Goal: Find specific page/section: Find specific page/section

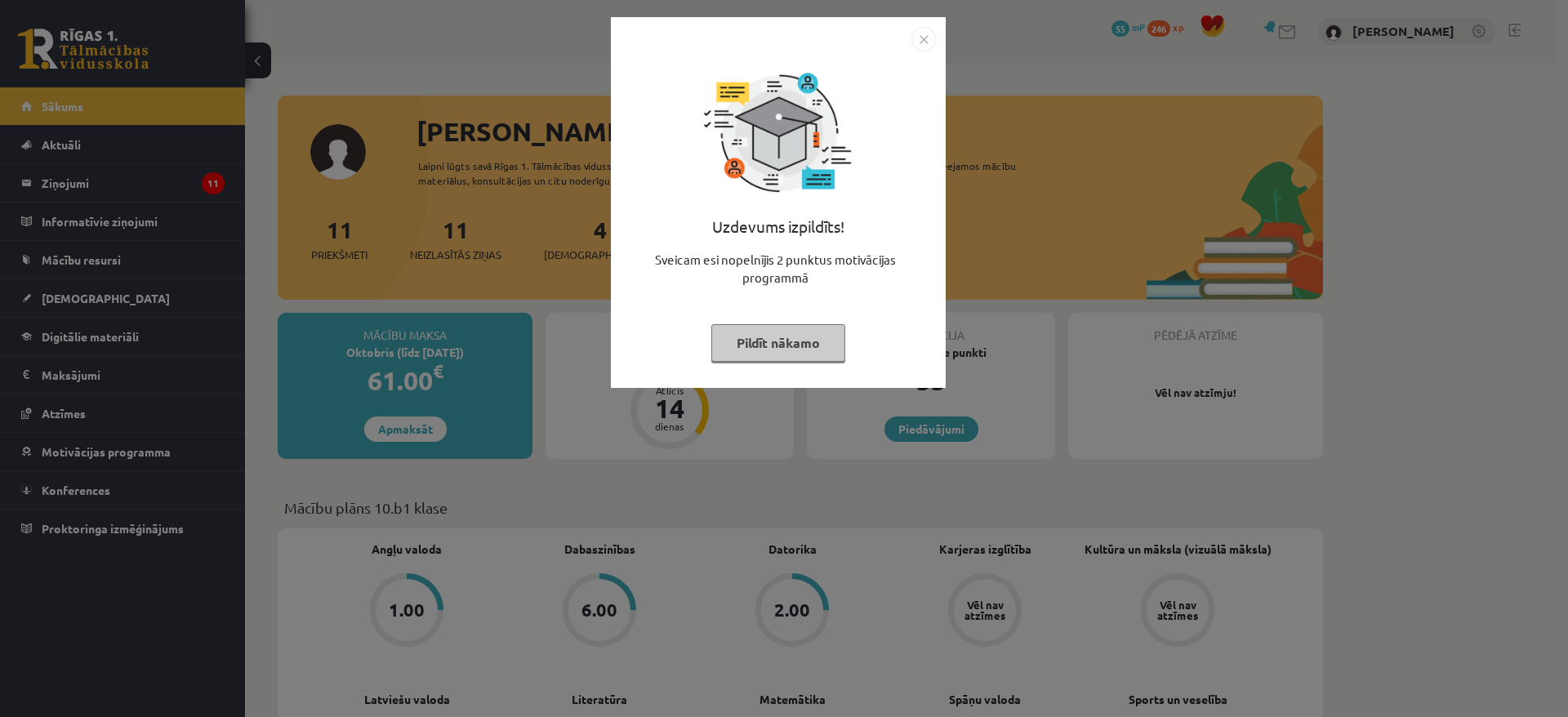
click at [925, 42] on img "Close" at bounding box center [923, 39] width 24 height 24
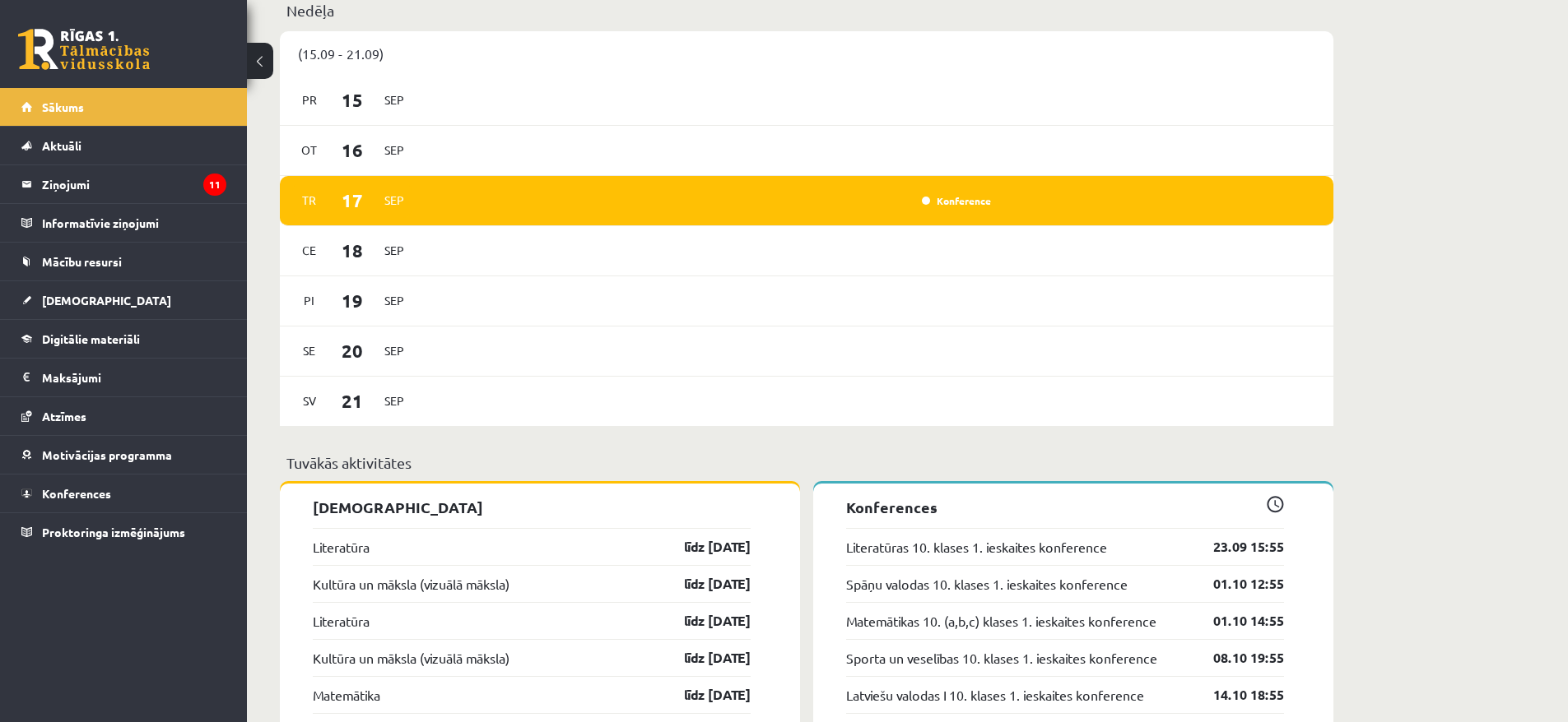
scroll to position [1037, 0]
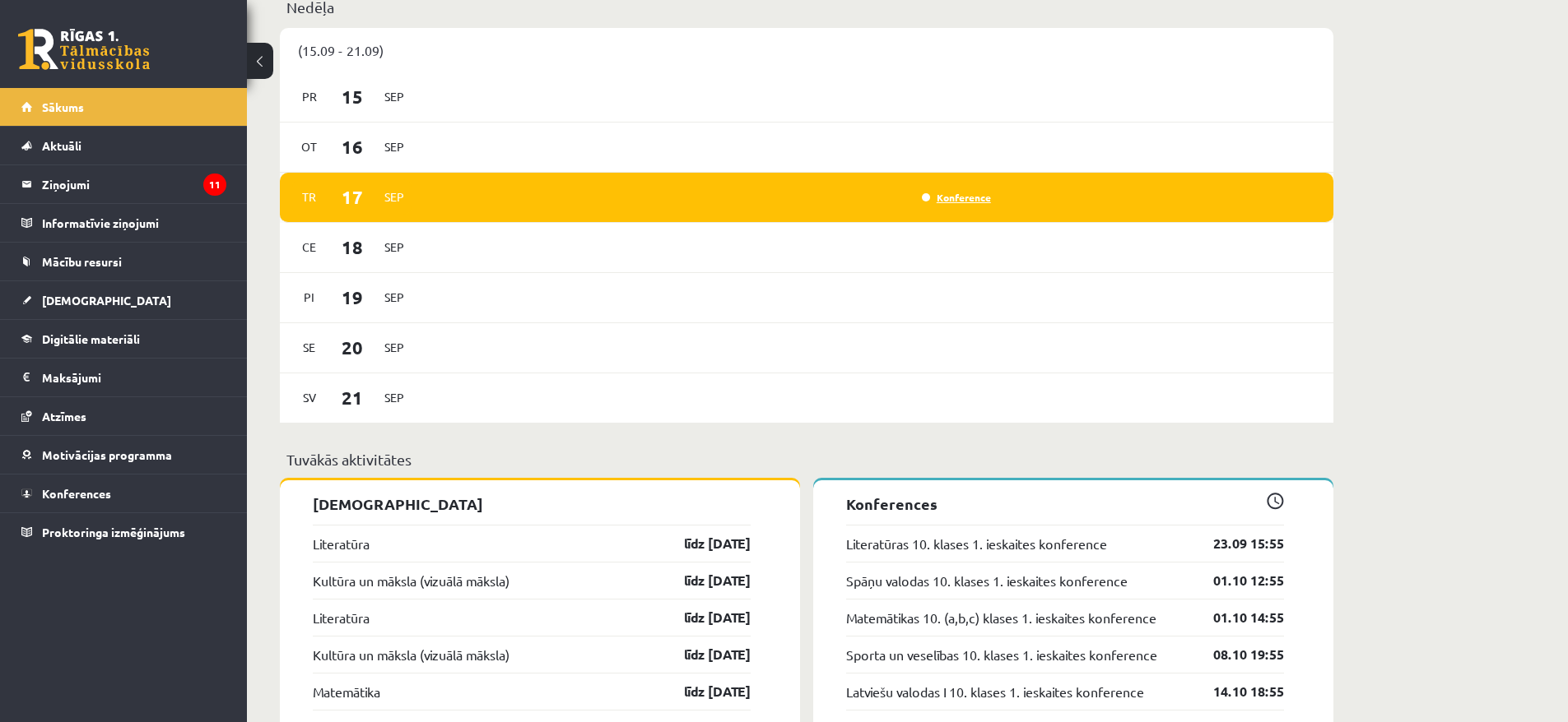
click at [952, 197] on link "Konference" at bounding box center [957, 198] width 69 height 13
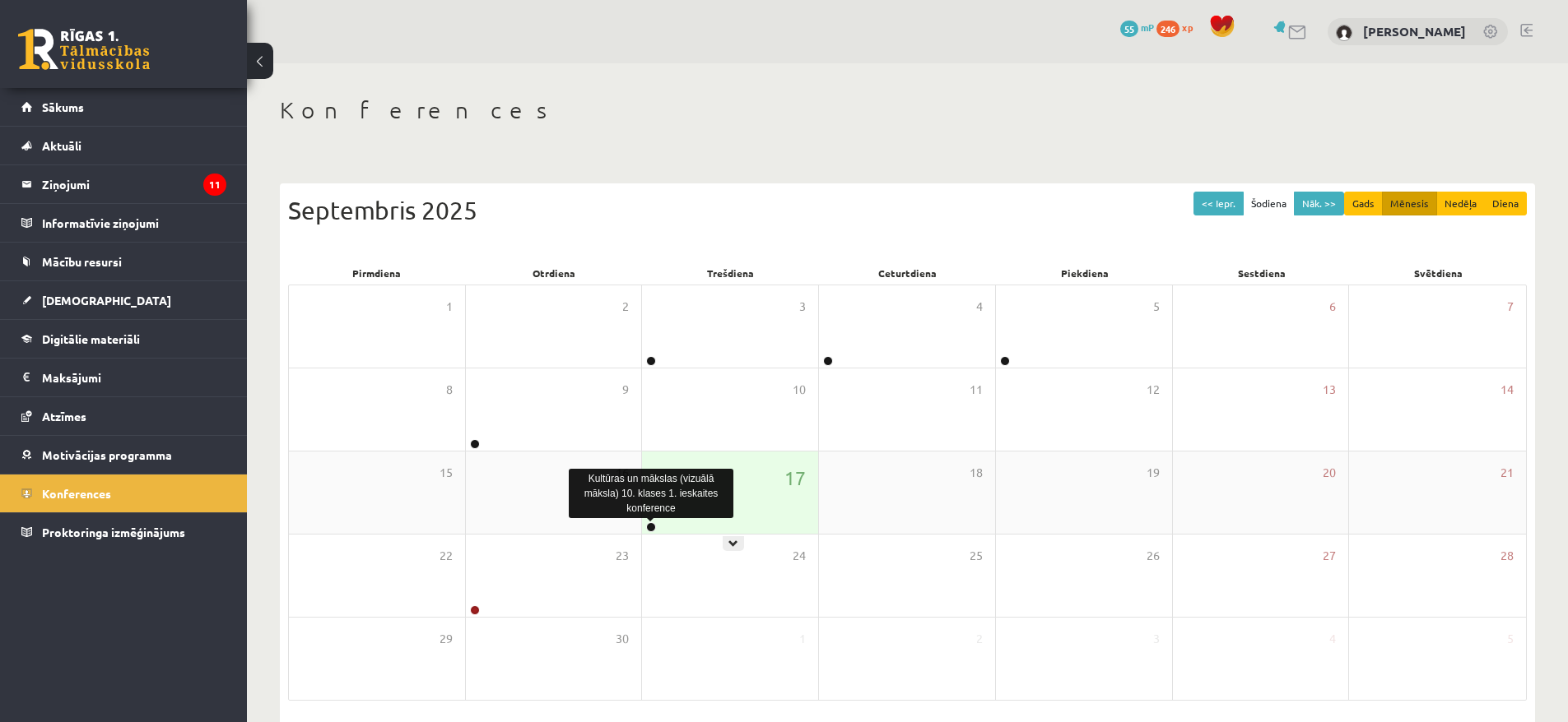
click at [649, 527] on link at bounding box center [651, 527] width 10 height 10
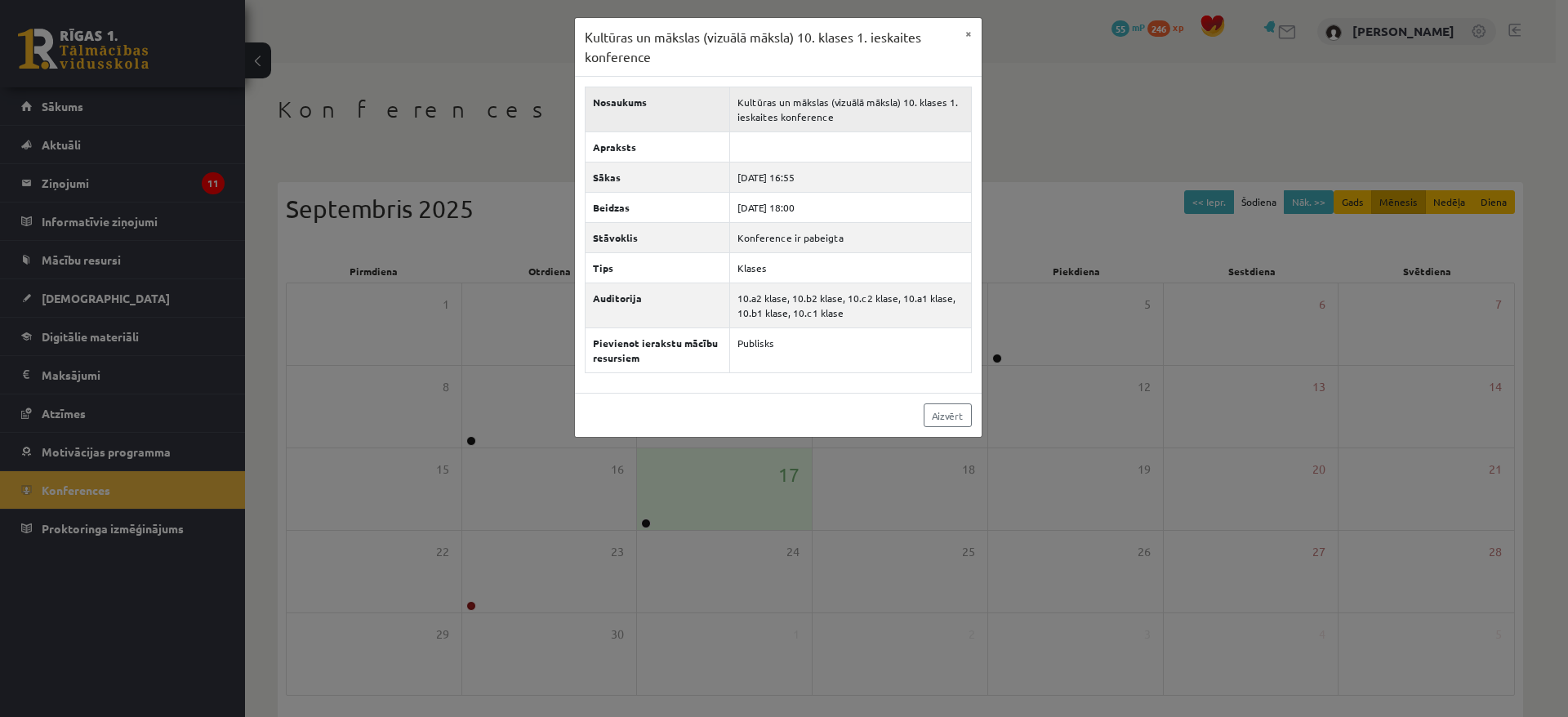
click at [823, 101] on td "Kultūras un mākslas (vizuālā māksla) 10. klases 1. ieskaites konference" at bounding box center [851, 110] width 242 height 45
click at [637, 107] on th "Nosaukums" at bounding box center [656, 110] width 144 height 45
click at [618, 103] on th "Nosaukums" at bounding box center [656, 110] width 144 height 45
click at [968, 34] on button "×" at bounding box center [969, 33] width 26 height 31
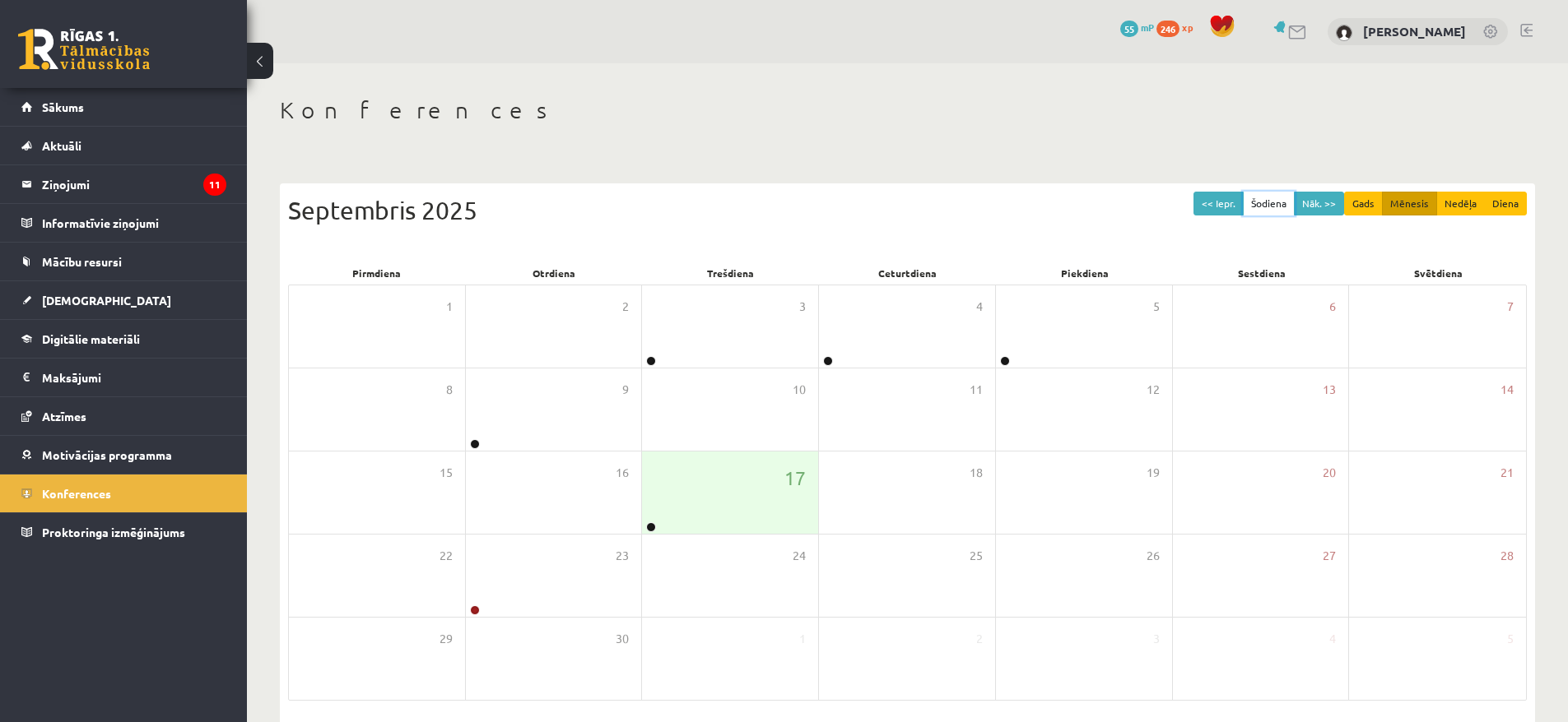
click at [1265, 204] on button "Šodiena" at bounding box center [1268, 203] width 52 height 23
click at [189, 499] on link "Konferences" at bounding box center [124, 493] width 204 height 38
drag, startPoint x: 693, startPoint y: 487, endPoint x: 673, endPoint y: 482, distance: 20.6
click at [682, 487] on div "17" at bounding box center [730, 493] width 176 height 83
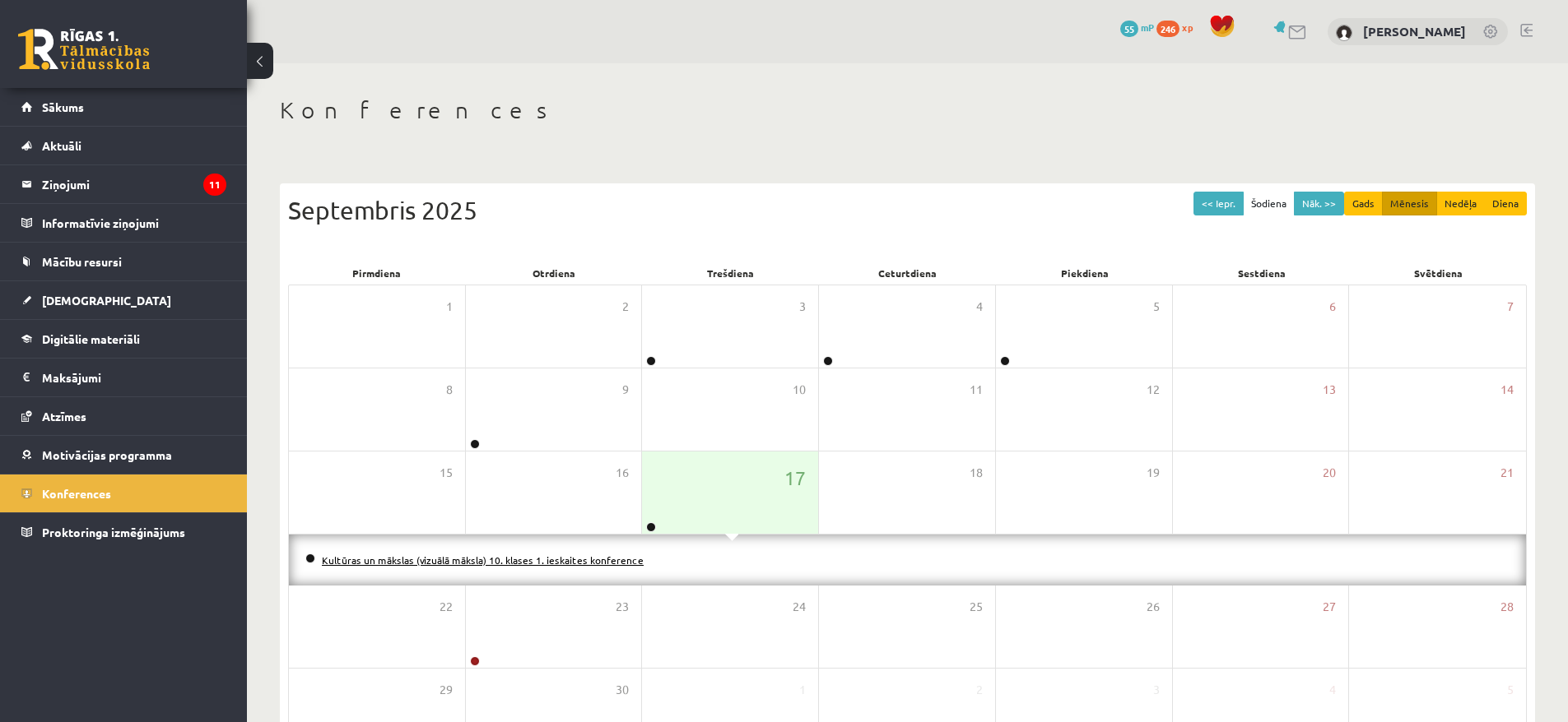
click at [582, 560] on link "Kultūras un mākslas (vizuālā māksla) 10. klases 1. ieskaites konference" at bounding box center [482, 561] width 322 height 13
